Goal: Information Seeking & Learning: Learn about a topic

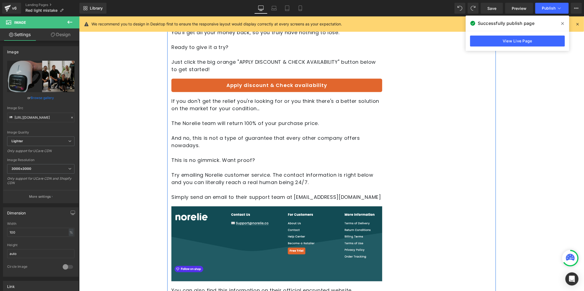
scroll to position [2597, 0]
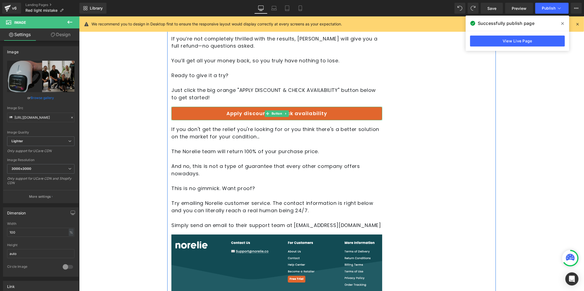
click at [310, 107] on link "Apply discount & Check availability" at bounding box center [276, 114] width 211 height 14
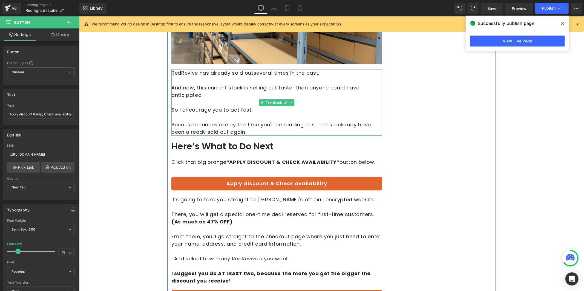
scroll to position [3037, 0]
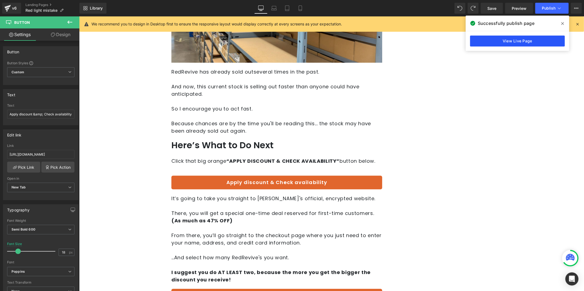
click at [545, 40] on link "View Live Page" at bounding box center [517, 41] width 95 height 11
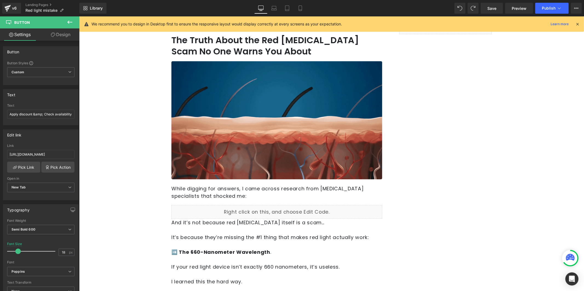
scroll to position [340, 0]
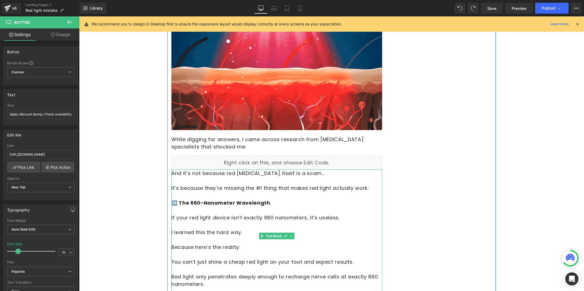
click at [195, 206] on p "➡️ The 660-Nanometer Wavelength ." at bounding box center [276, 202] width 211 height 7
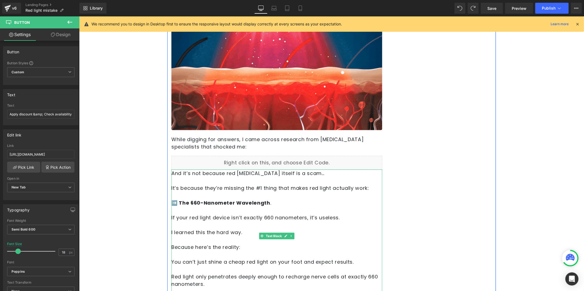
click at [193, 203] on strong "➡️ The 660-Nanometer Wavelength" at bounding box center [220, 202] width 99 height 7
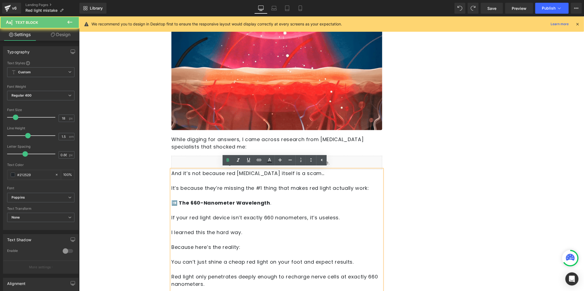
click at [193, 203] on strong "➡️ The 660-Nanometer Wavelength" at bounding box center [220, 202] width 99 height 7
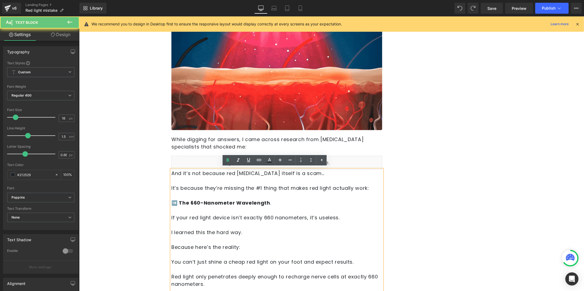
click at [193, 203] on strong "➡️ The 660-Nanometer Wavelength" at bounding box center [220, 202] width 99 height 7
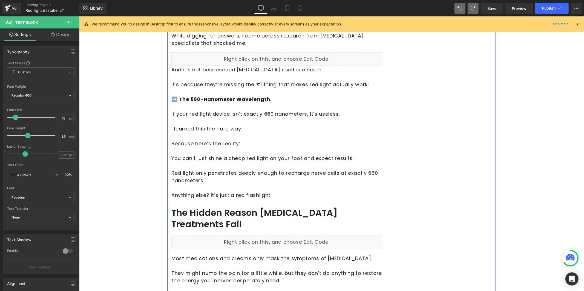
scroll to position [431, 0]
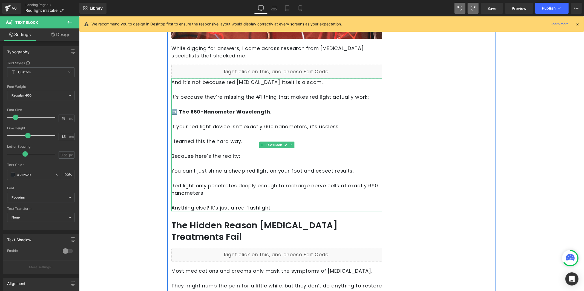
click at [195, 112] on strong "➡️ The 660-Nanometer Wavelength" at bounding box center [220, 111] width 99 height 7
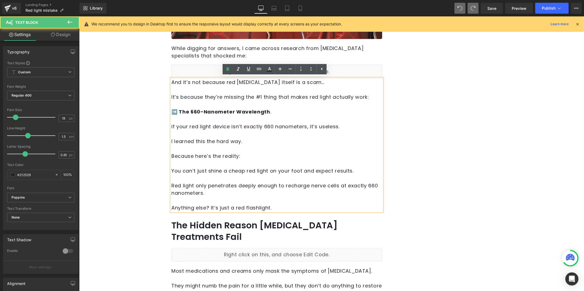
click at [193, 111] on strong "➡️ The 660-Nanometer Wavelength" at bounding box center [220, 111] width 99 height 7
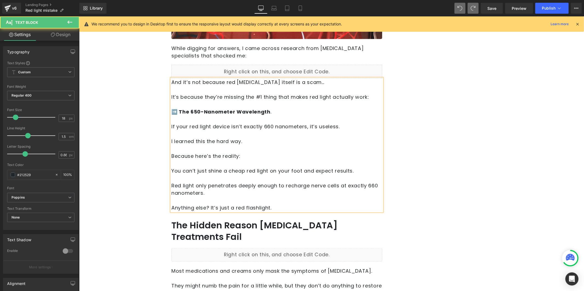
click at [267, 124] on p "If your red light device isn’t exactly 660 nanometers, it’s useless." at bounding box center [276, 126] width 211 height 7
click at [372, 185] on p "Red light only penetrates deeply enough to recharge nerve cells at exactly 660 …" at bounding box center [276, 189] width 211 height 15
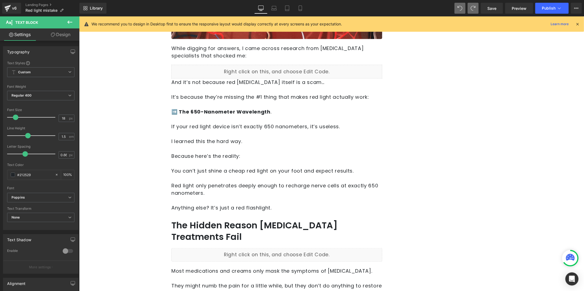
click at [491, 18] on div "We recommend you to design in Desktop first to ensure the responsive layout wou…" at bounding box center [331, 23] width 504 height 15
click at [491, 8] on span "Save" at bounding box center [491, 8] width 9 height 6
